Goal: Task Accomplishment & Management: Use online tool/utility

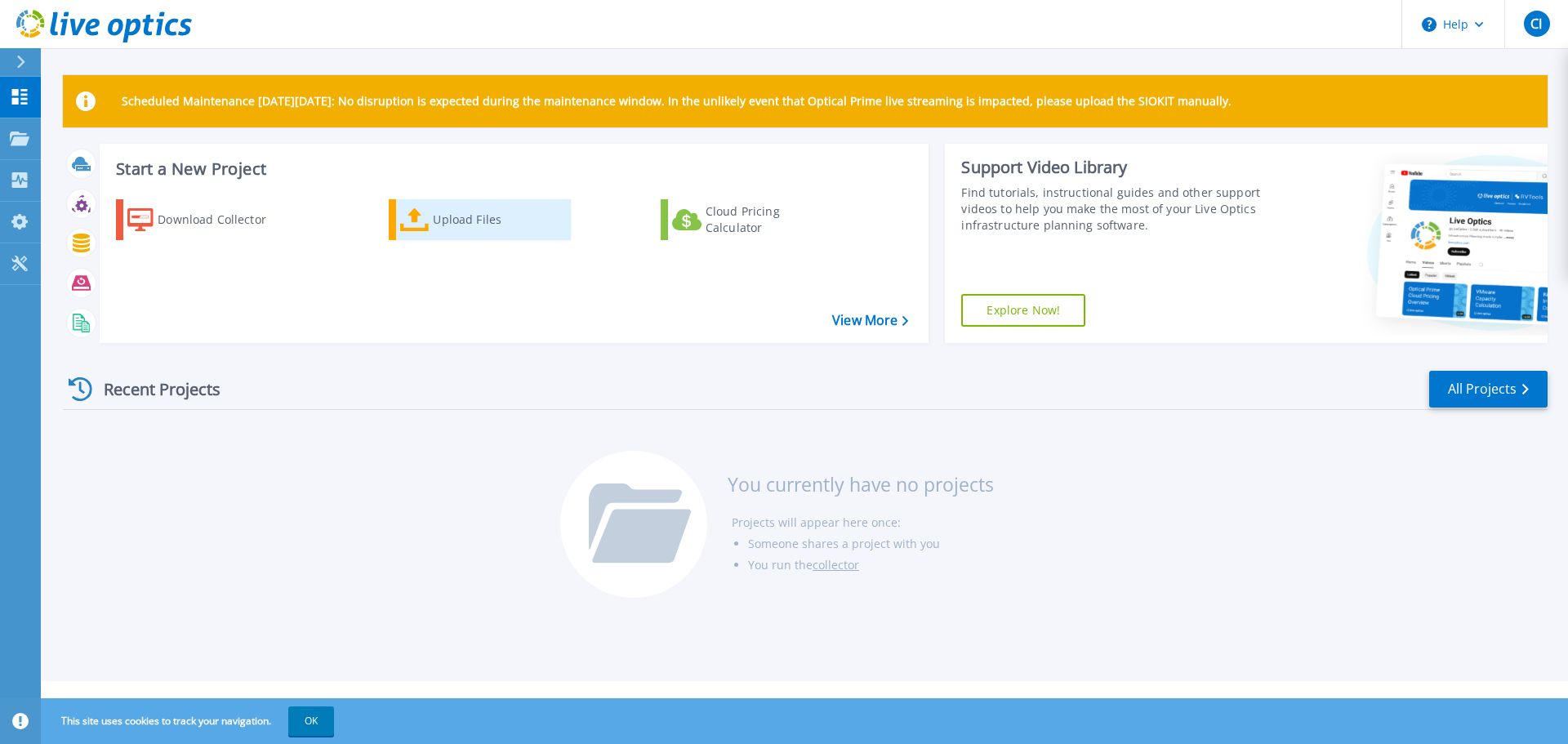
click at [533, 219] on div "Upload Files" at bounding box center [498, 220] width 131 height 33
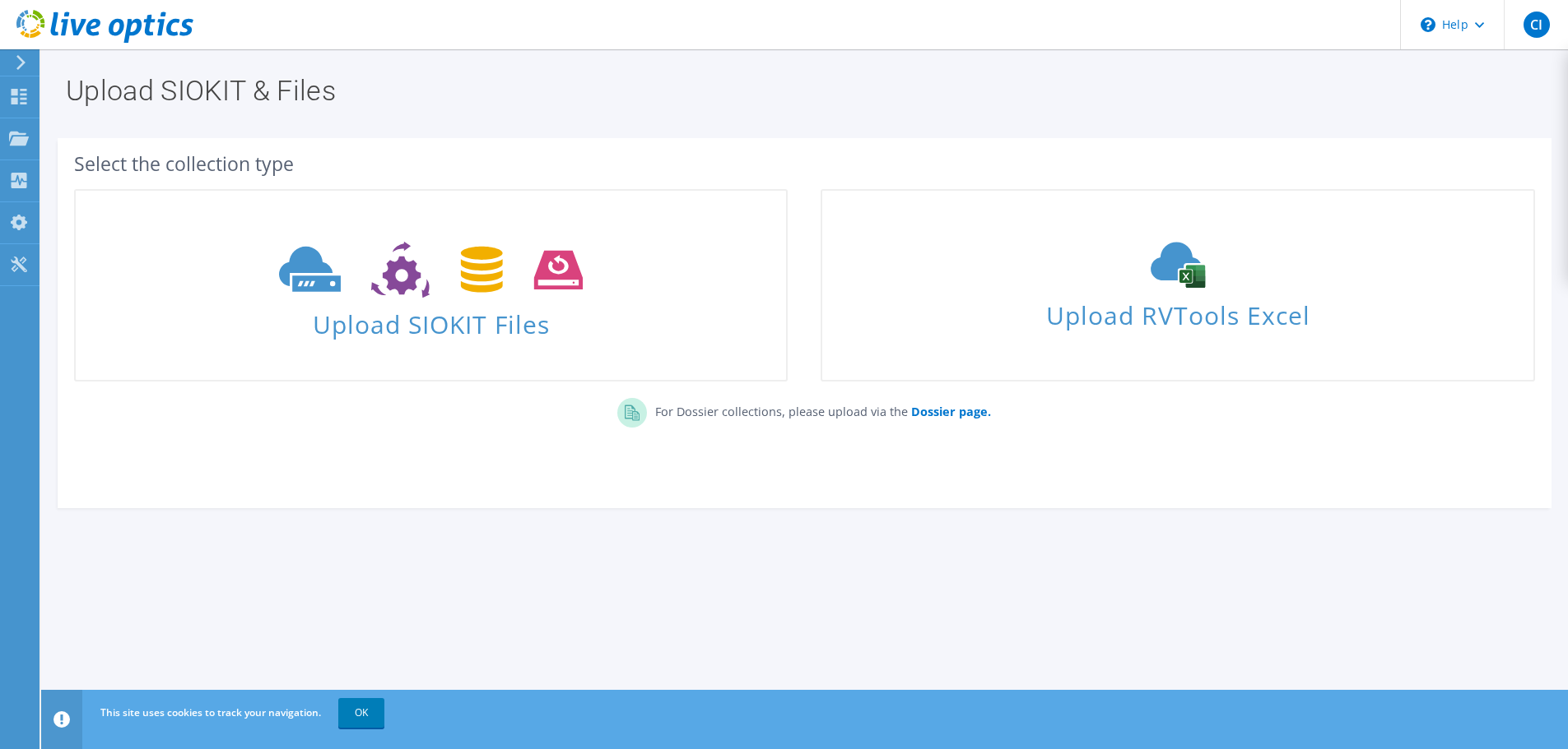
click at [747, 145] on section "Select the collection type Upload SIOKIT Files Upload RVTools Excel" at bounding box center [804, 323] width 1494 height 371
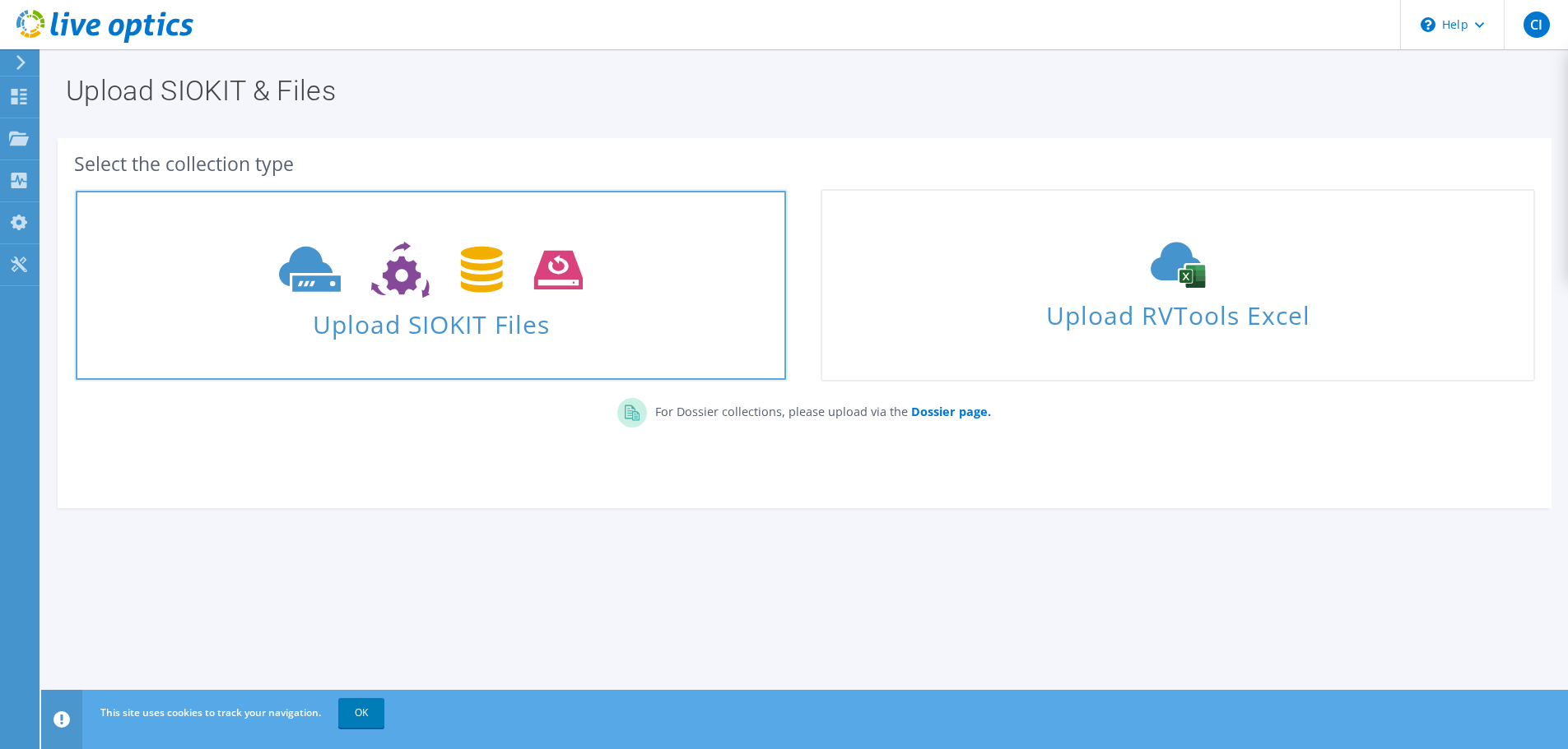
click at [462, 310] on span "Upload SIOKIT Files" at bounding box center [431, 319] width 711 height 35
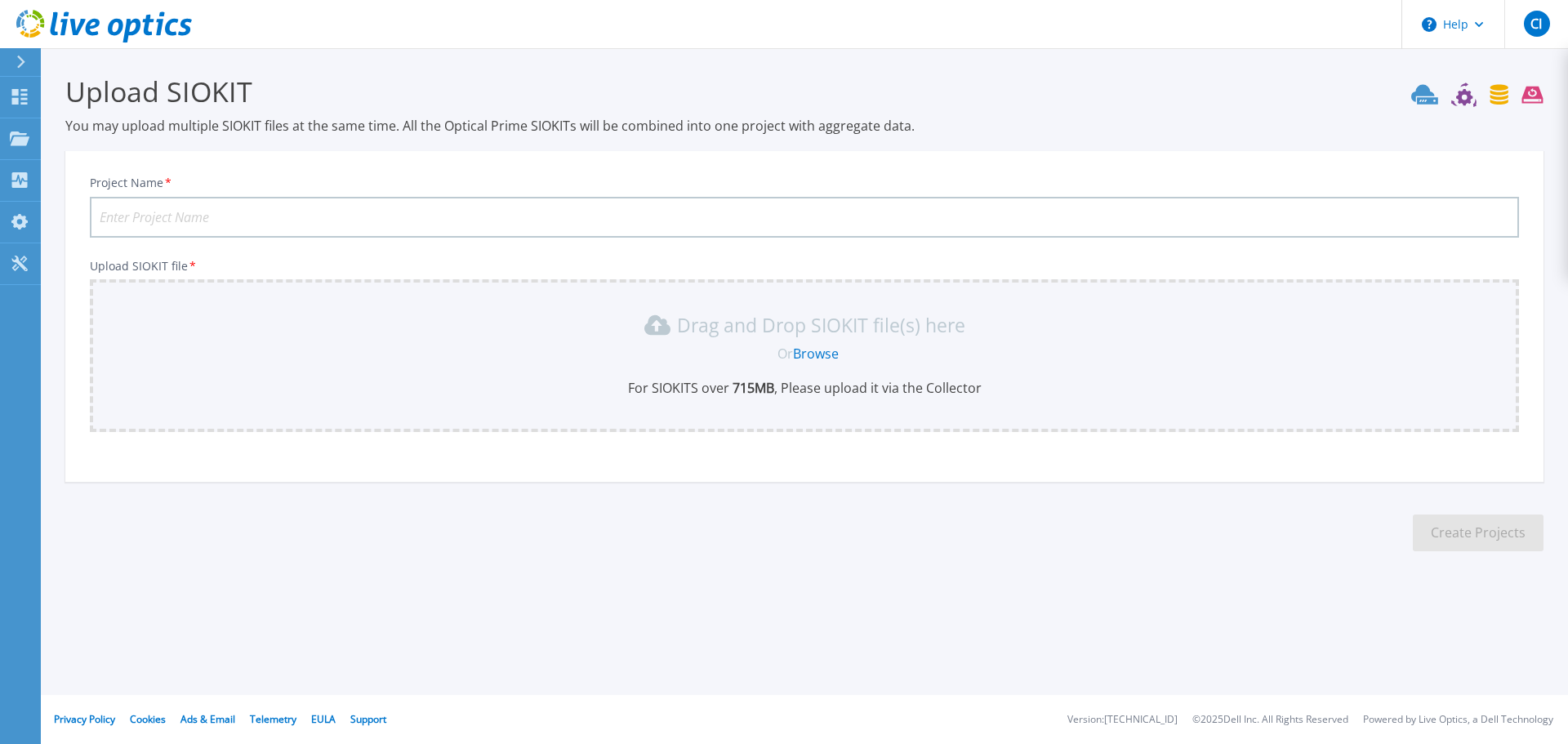
click at [924, 358] on div "Or Browse" at bounding box center [808, 353] width 1403 height 18
click at [819, 356] on link "Browse" at bounding box center [816, 353] width 46 height 18
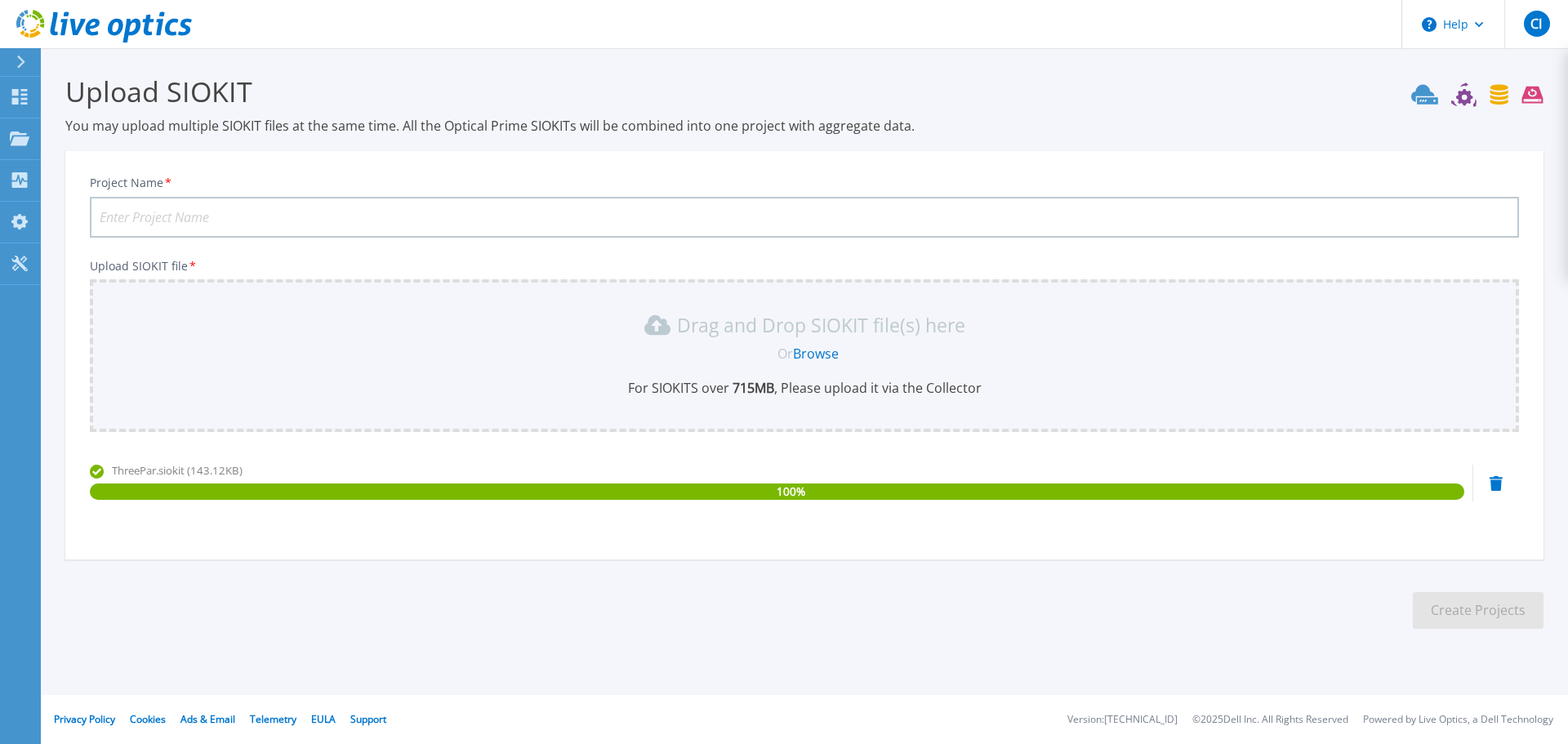
click at [298, 216] on input "Project Name *" at bounding box center [804, 217] width 1429 height 41
click at [330, 217] on input "Comax" at bounding box center [804, 217] width 1429 height 41
type input "Comax092025"
click at [989, 625] on section "Upload SIOKIT You may upload multiple SIOKIT files at the same time. All the Op…" at bounding box center [804, 357] width 1527 height 618
click at [1464, 609] on button "Create Projects" at bounding box center [1478, 610] width 131 height 37
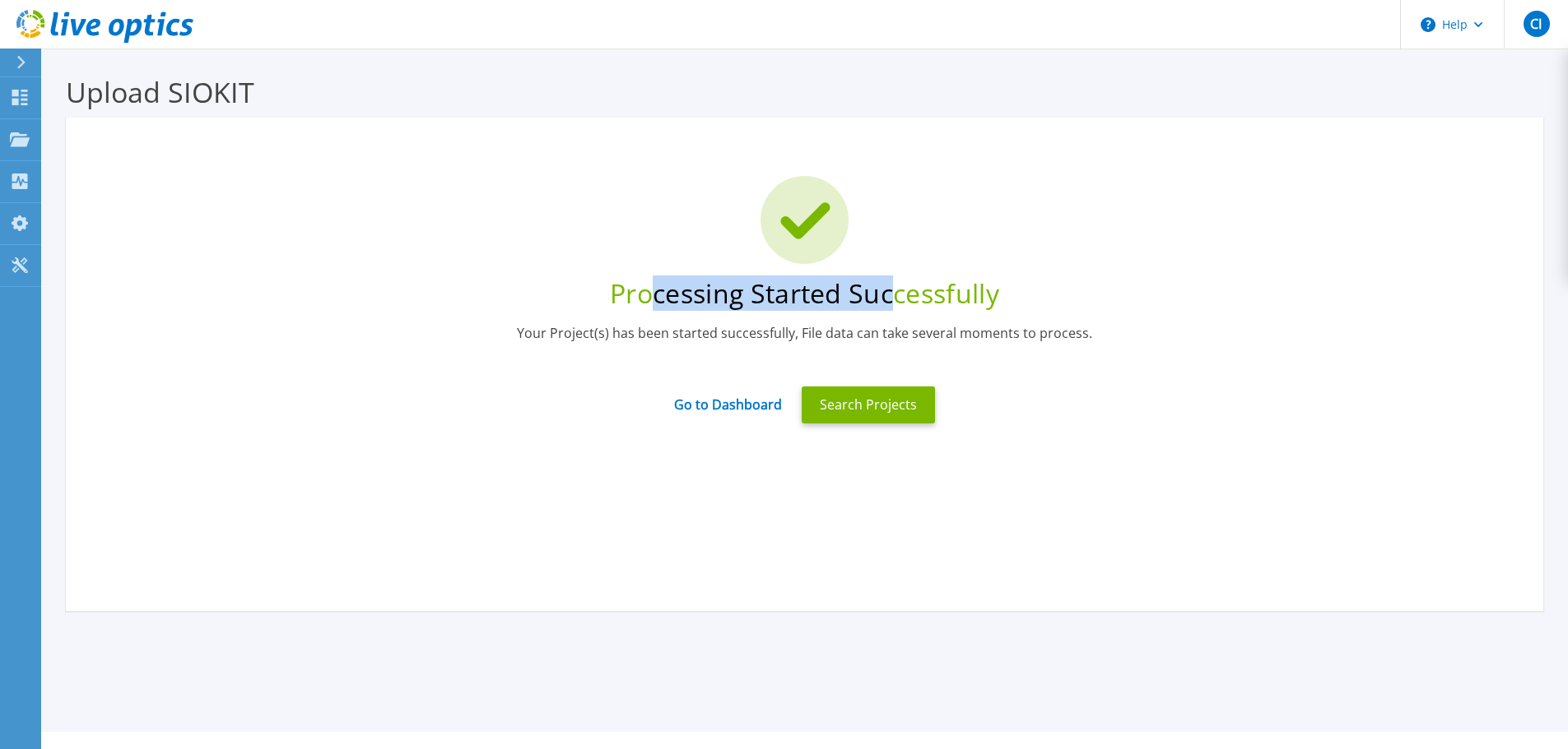
drag, startPoint x: 654, startPoint y: 296, endPoint x: 994, endPoint y: 305, distance: 340.1
click at [921, 308] on div "Processing Started Successfully" at bounding box center [804, 294] width 1428 height 35
click at [994, 307] on div "Processing Started Successfully" at bounding box center [804, 294] width 1428 height 35
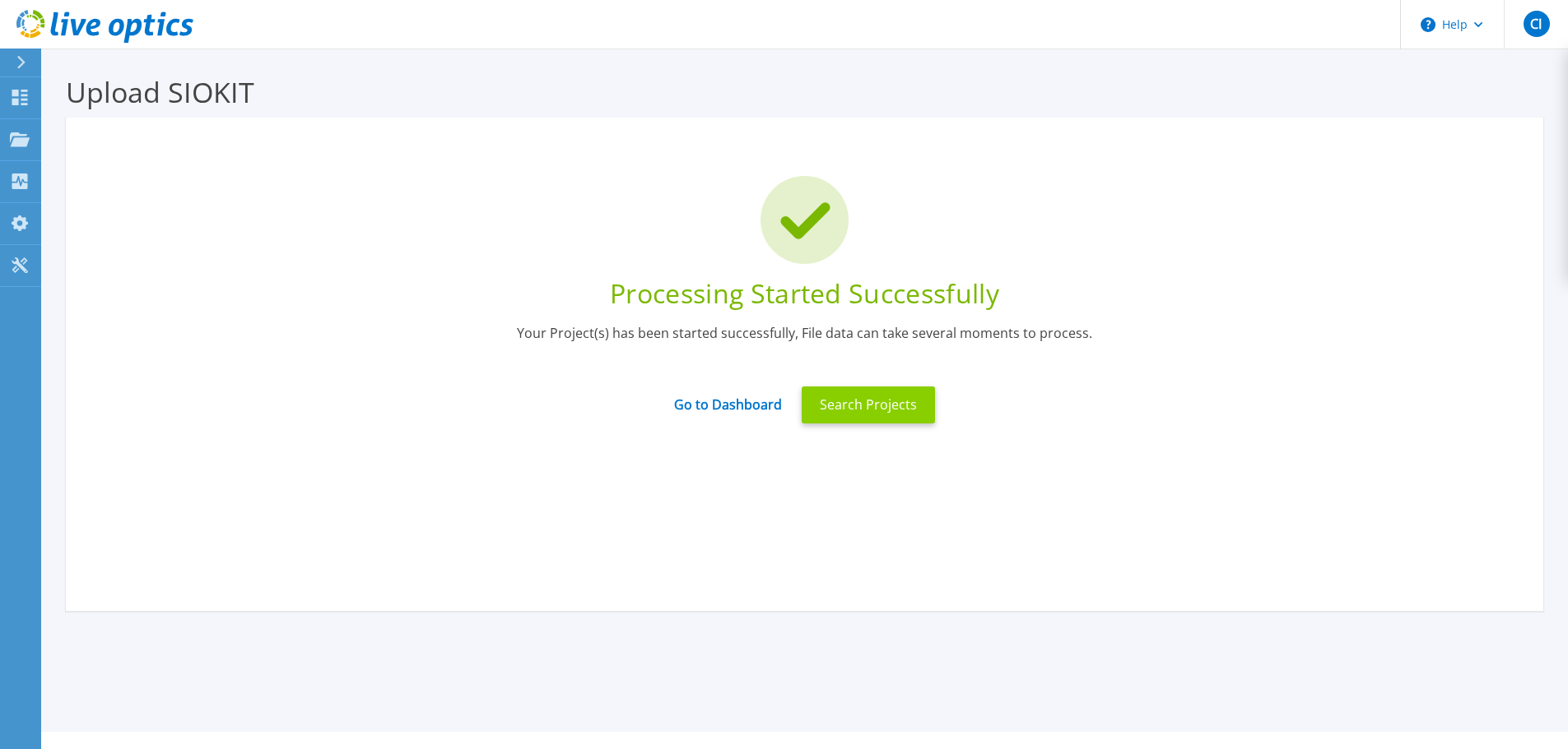
click at [819, 410] on button "Search Projects" at bounding box center [868, 405] width 134 height 37
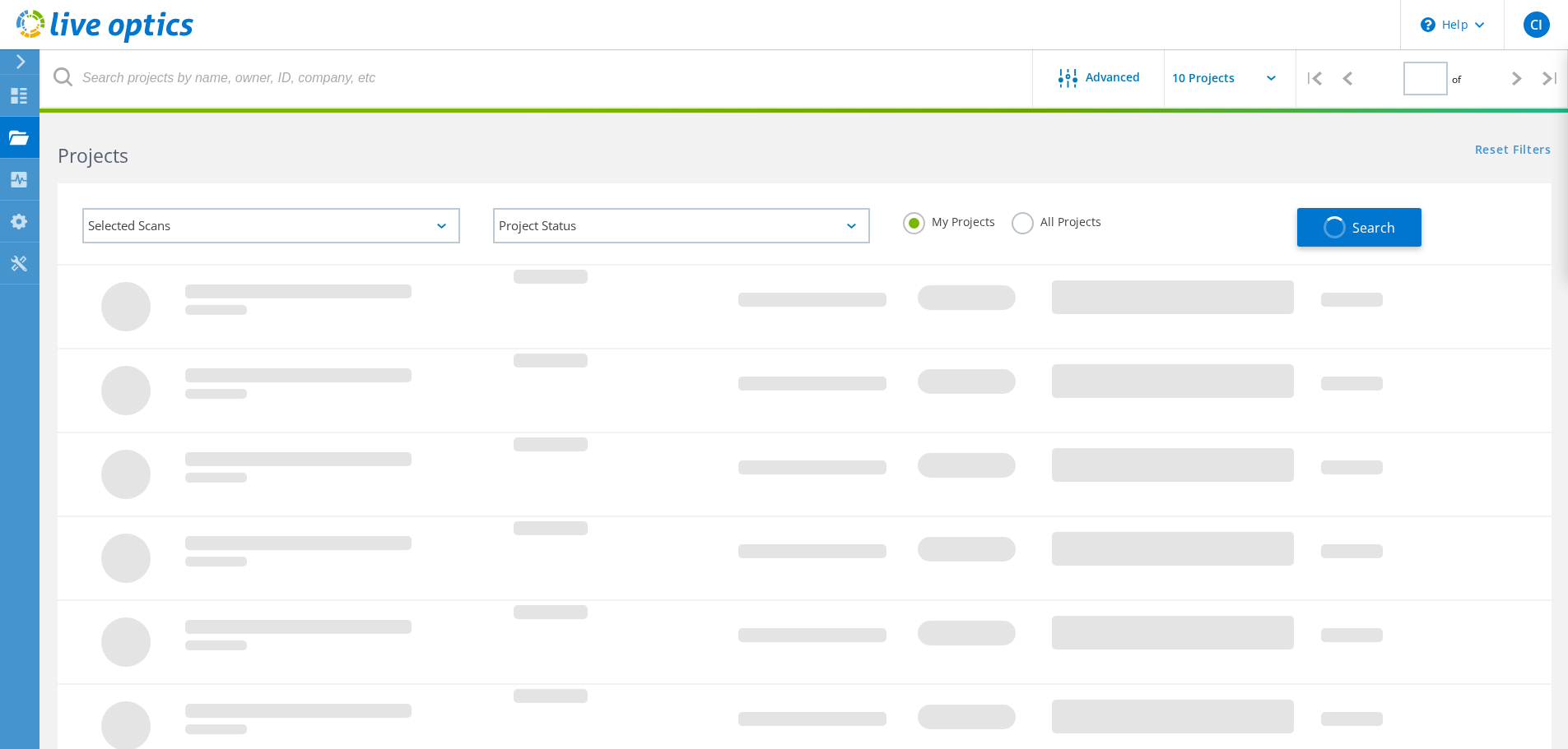
type input "1"
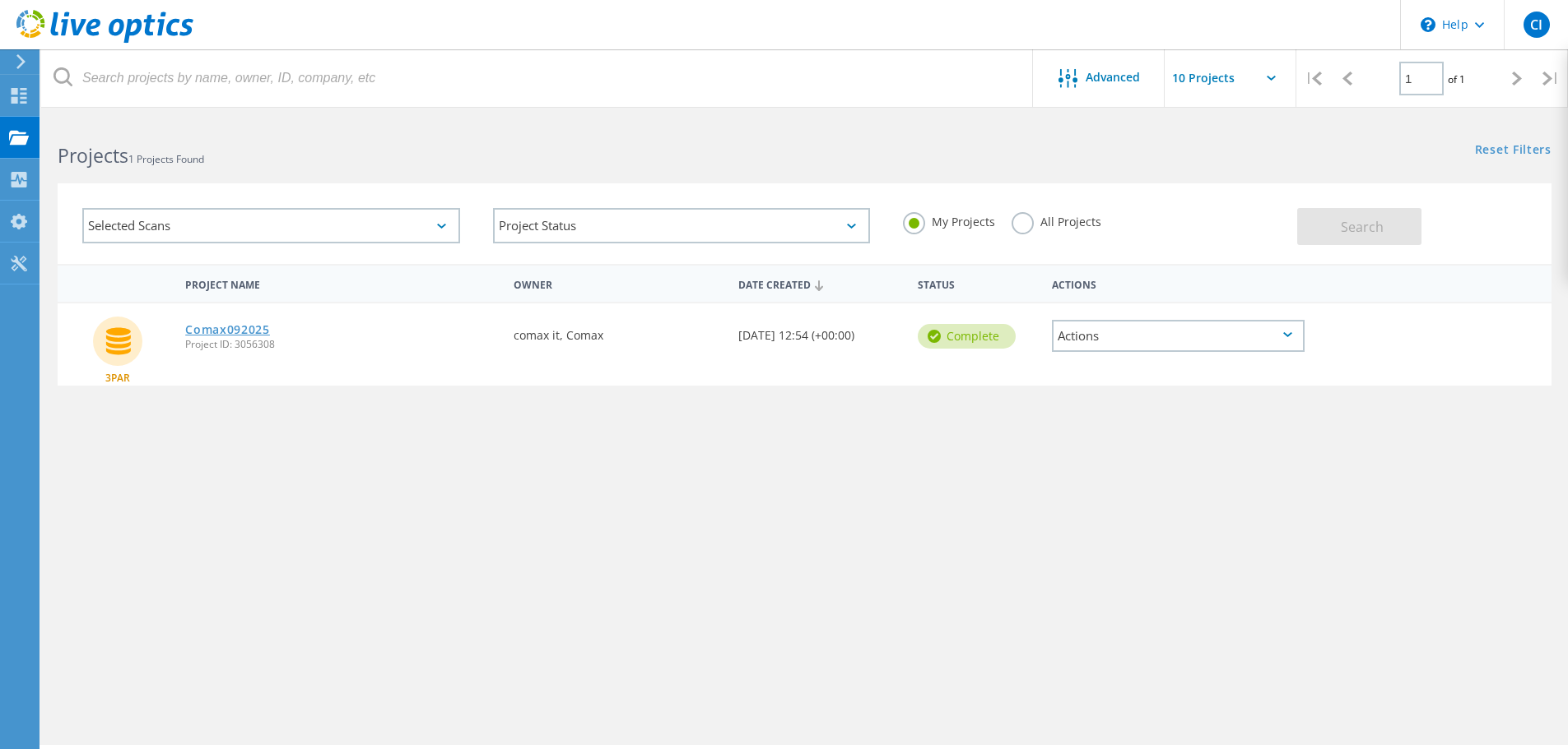
click at [243, 333] on link "Comax092025" at bounding box center [227, 329] width 85 height 11
